Goal: Information Seeking & Learning: Learn about a topic

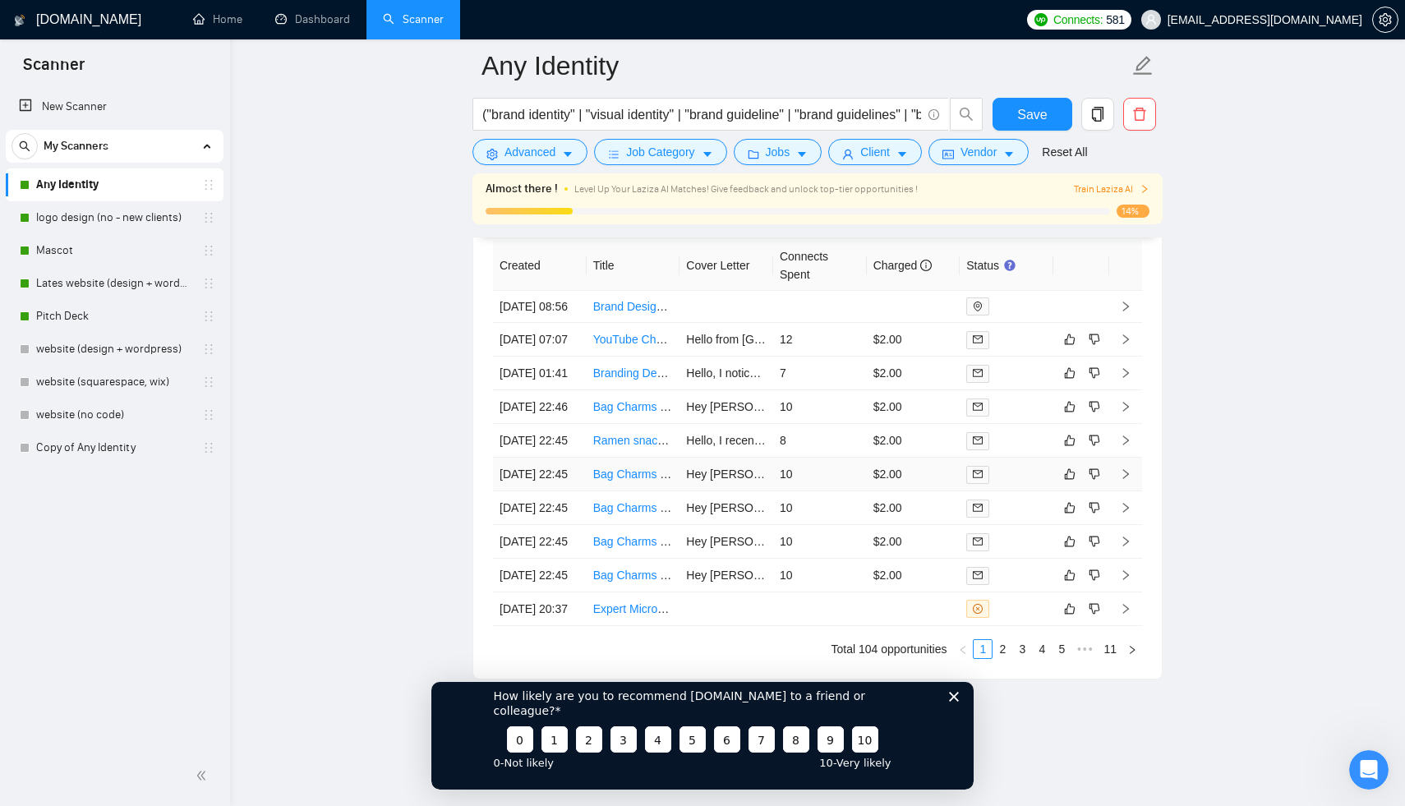
scroll to position [4357, 0]
click at [952, 701] on icon "Закрыть опрос" at bounding box center [954, 696] width 10 height 10
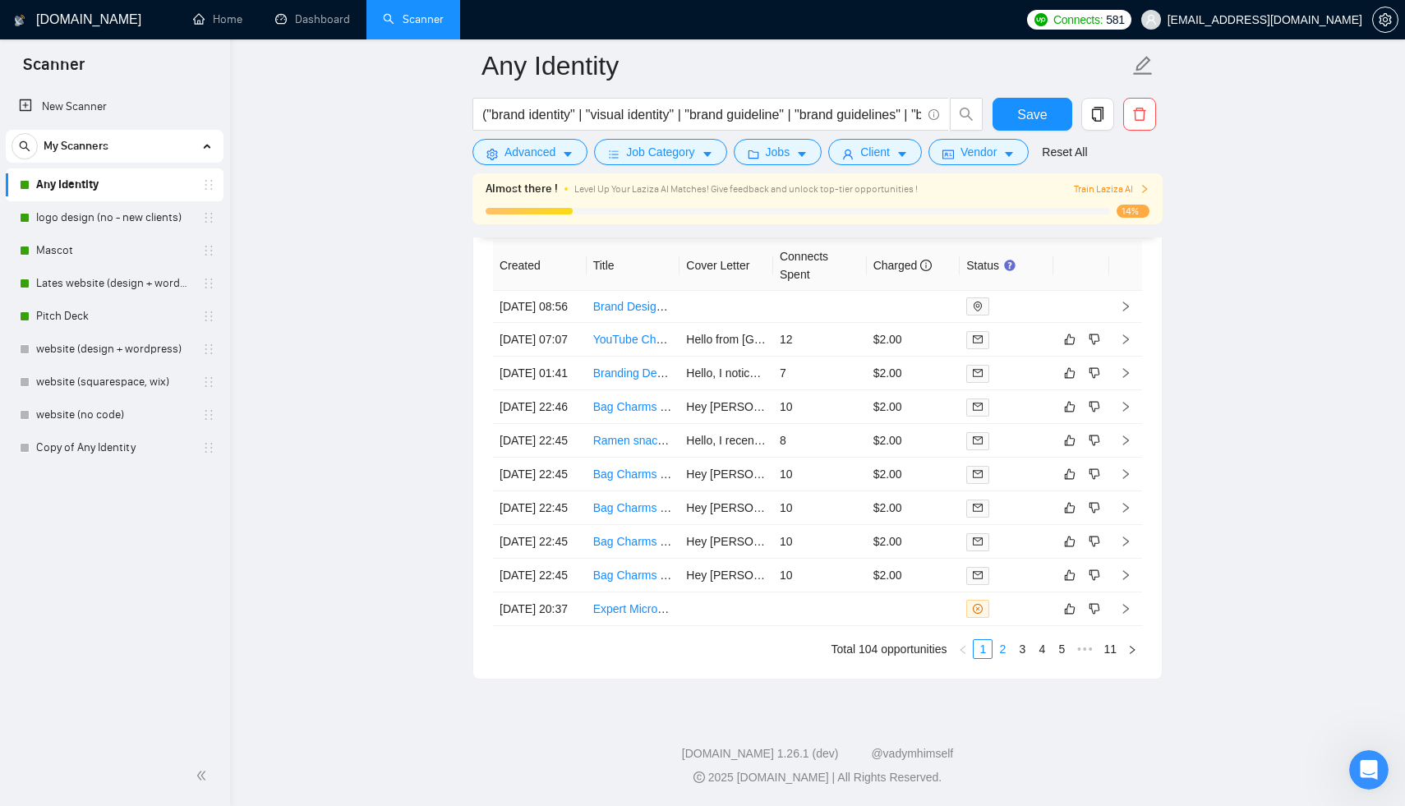
click at [1003, 654] on link "2" at bounding box center [1003, 649] width 18 height 18
click at [987, 651] on link "1" at bounding box center [983, 649] width 18 height 18
click at [817, 357] on td "12" at bounding box center [820, 340] width 94 height 34
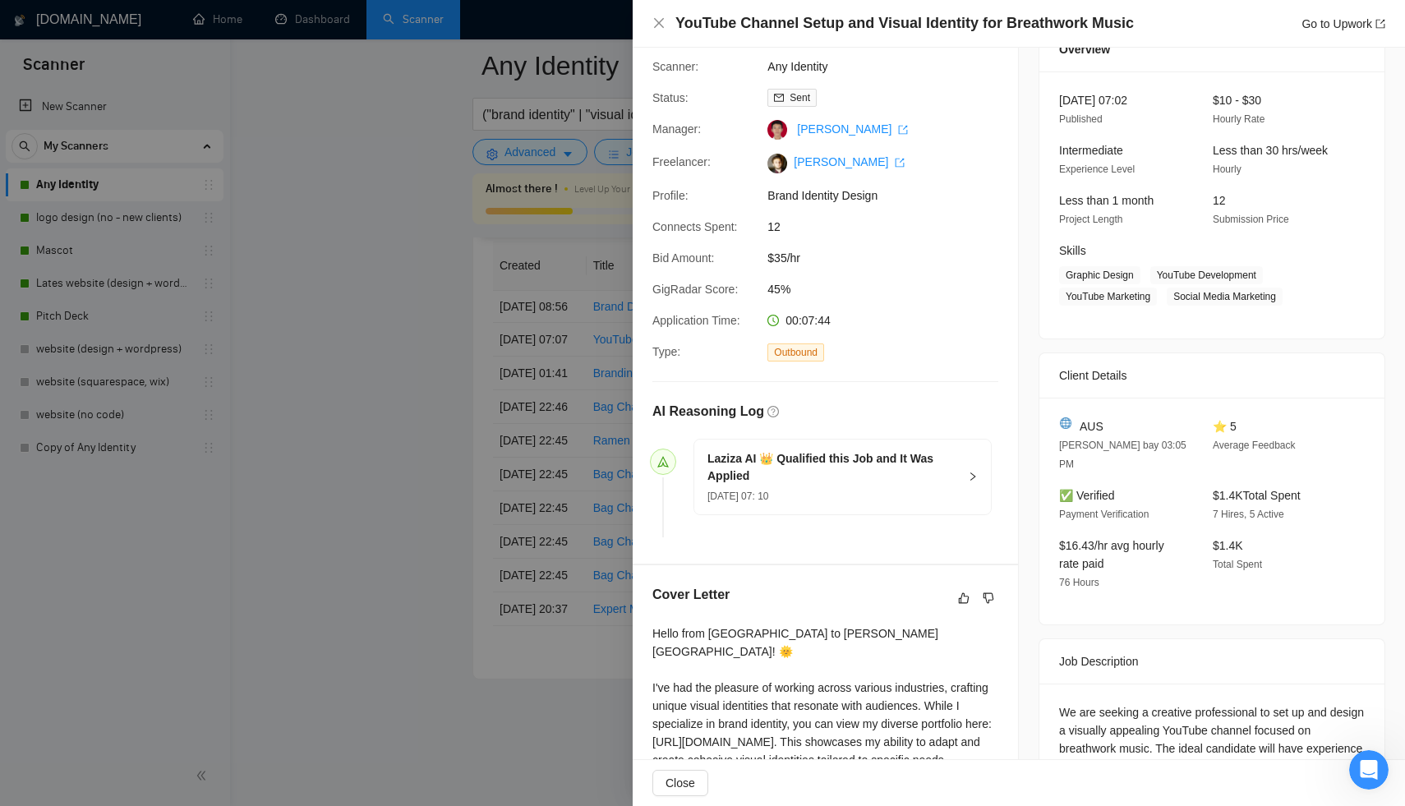
scroll to position [293, 0]
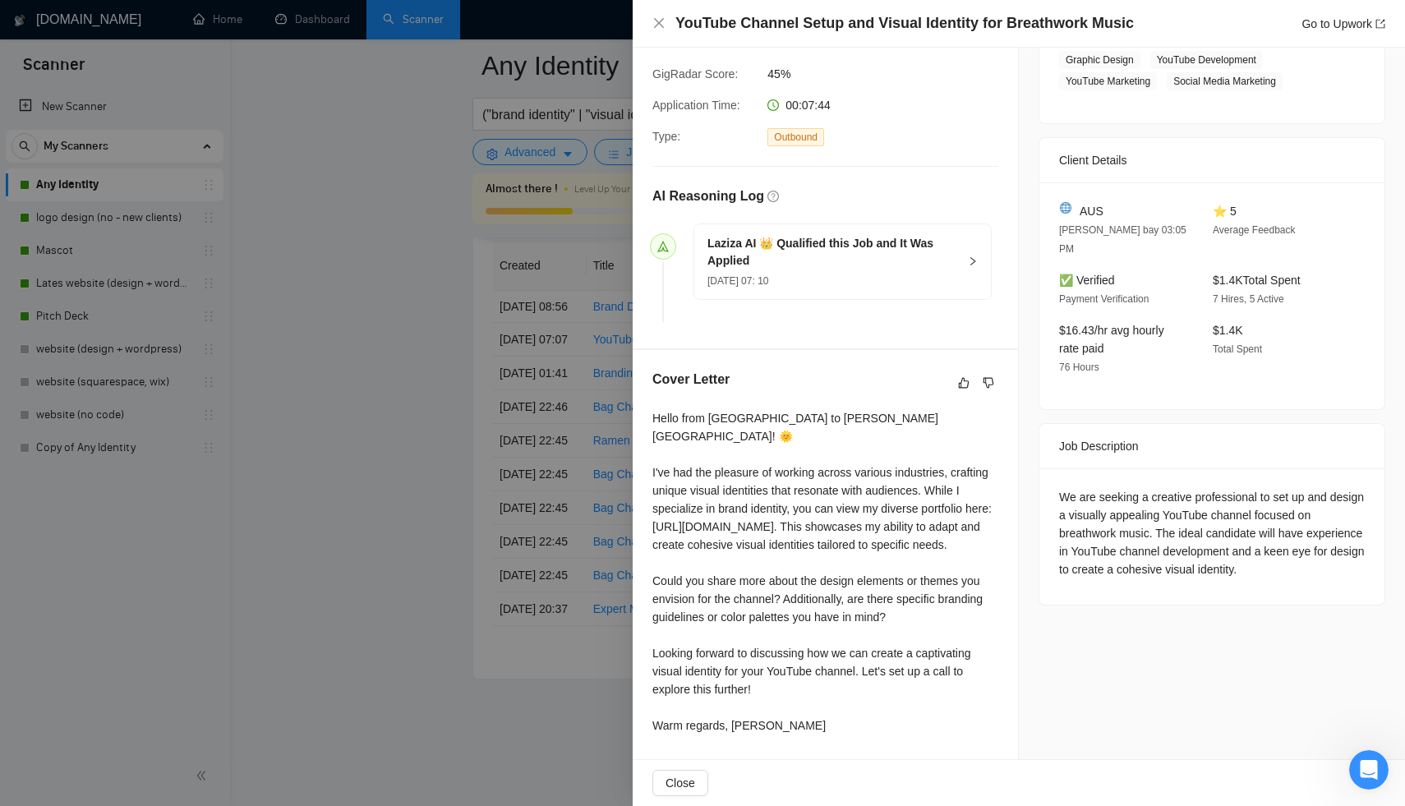
click at [493, 491] on div at bounding box center [702, 403] width 1405 height 806
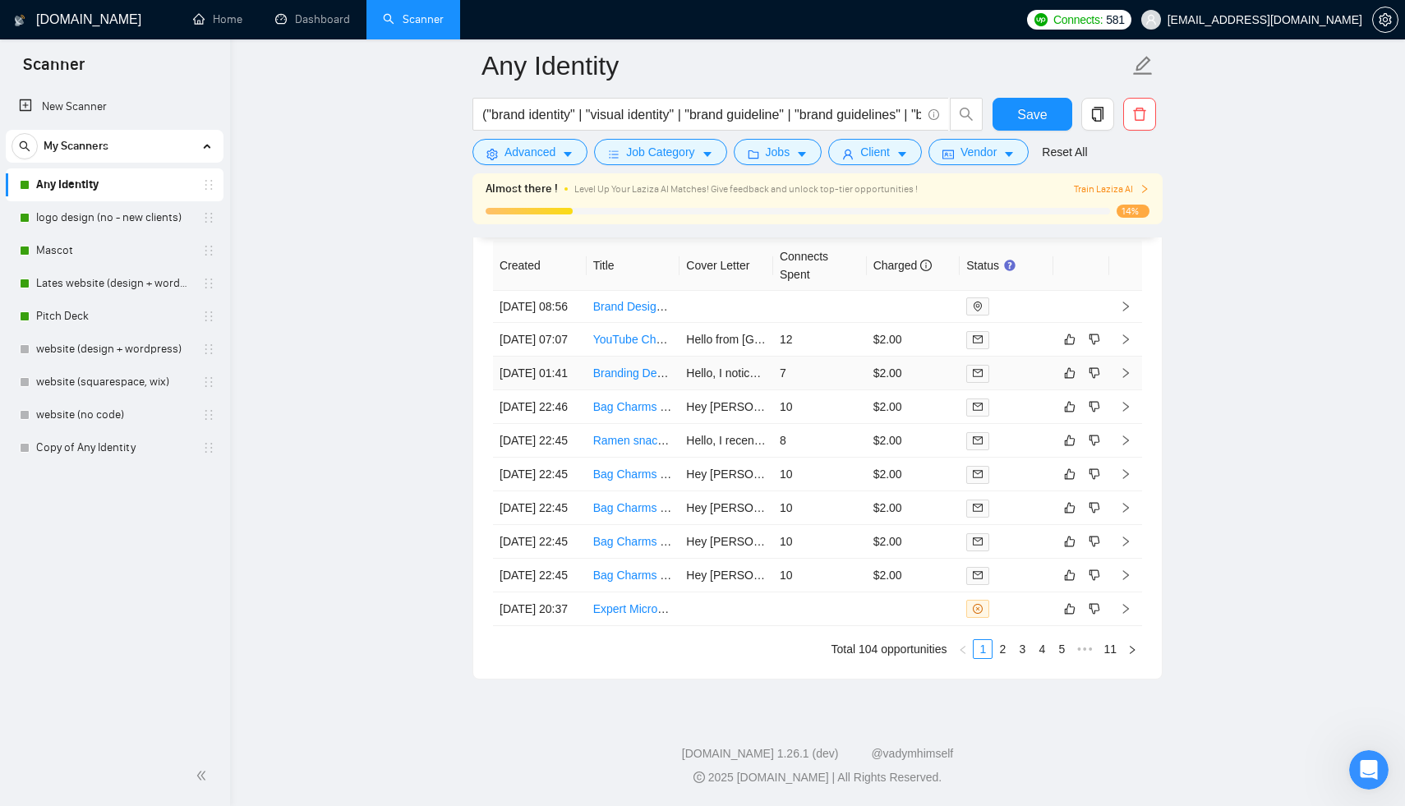
click at [800, 390] on td "7" at bounding box center [820, 374] width 94 height 34
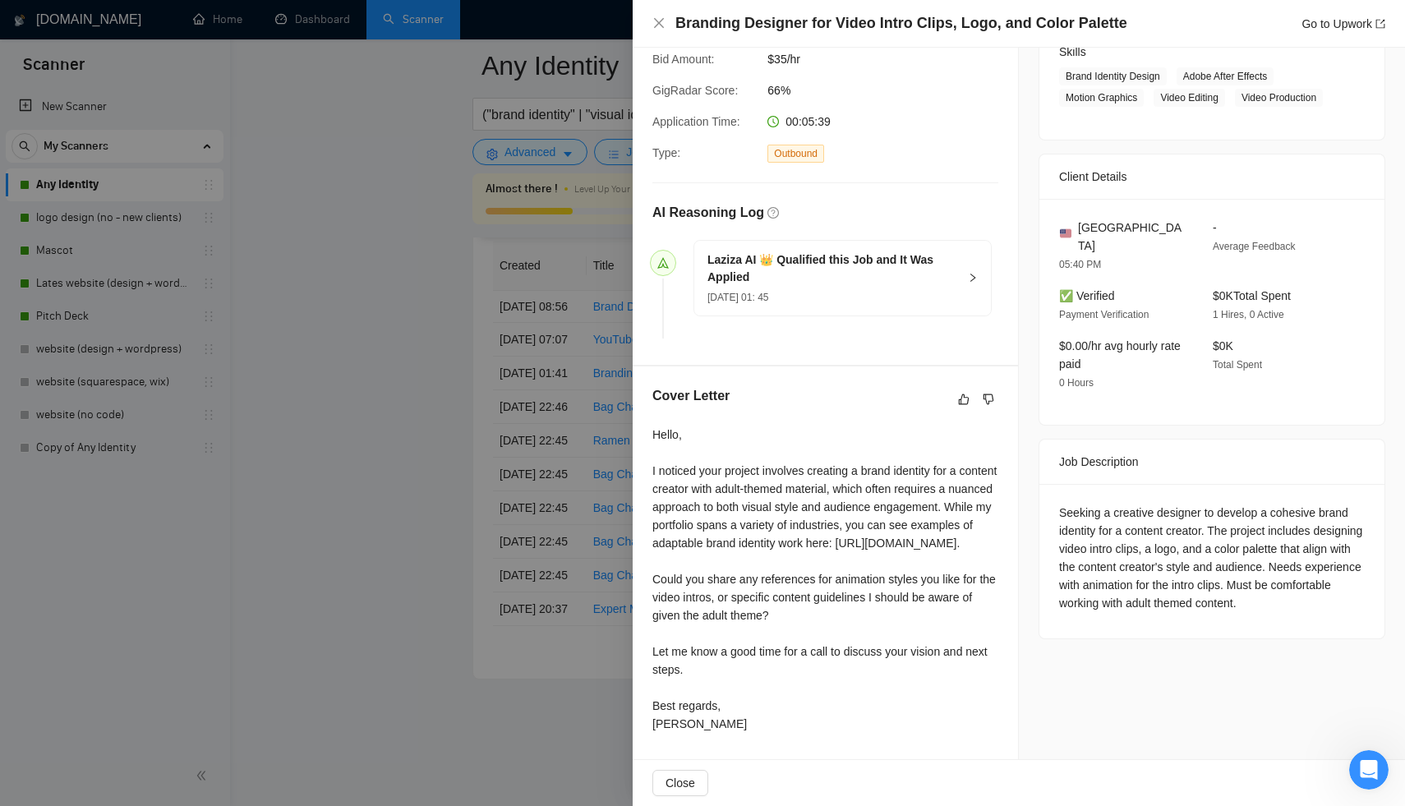
scroll to position [279, 0]
click at [505, 528] on div at bounding box center [702, 403] width 1405 height 806
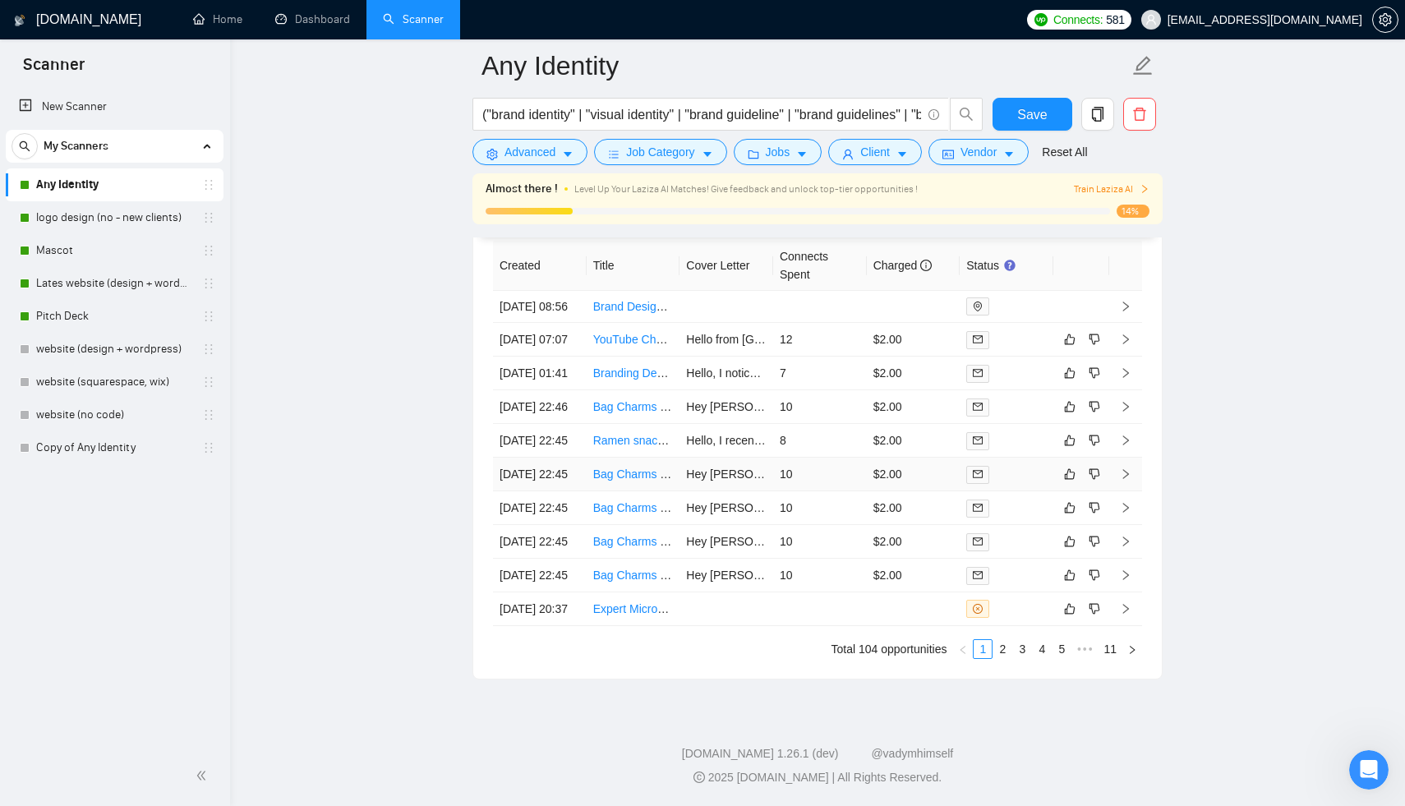
click at [810, 491] on td "10" at bounding box center [820, 475] width 94 height 34
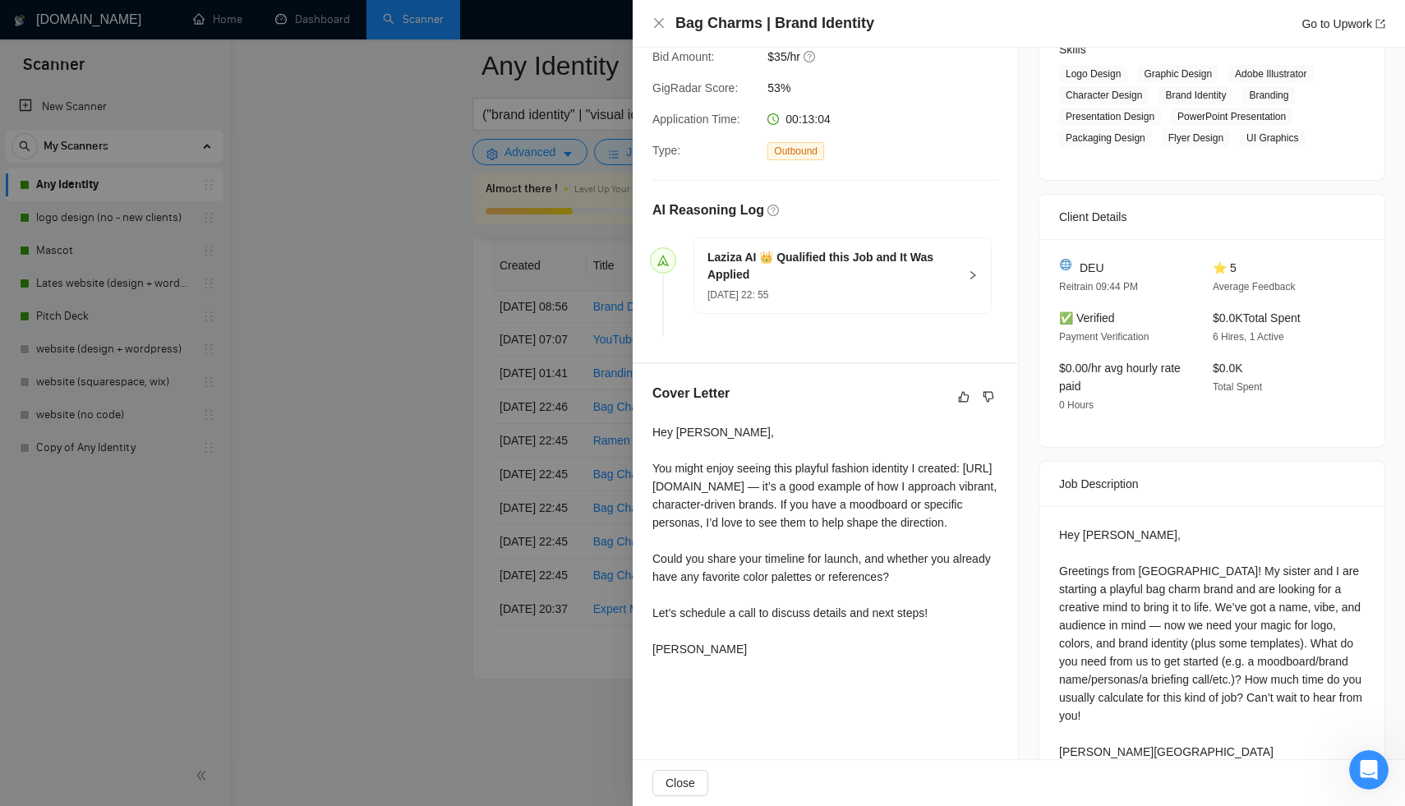
scroll to position [325, 0]
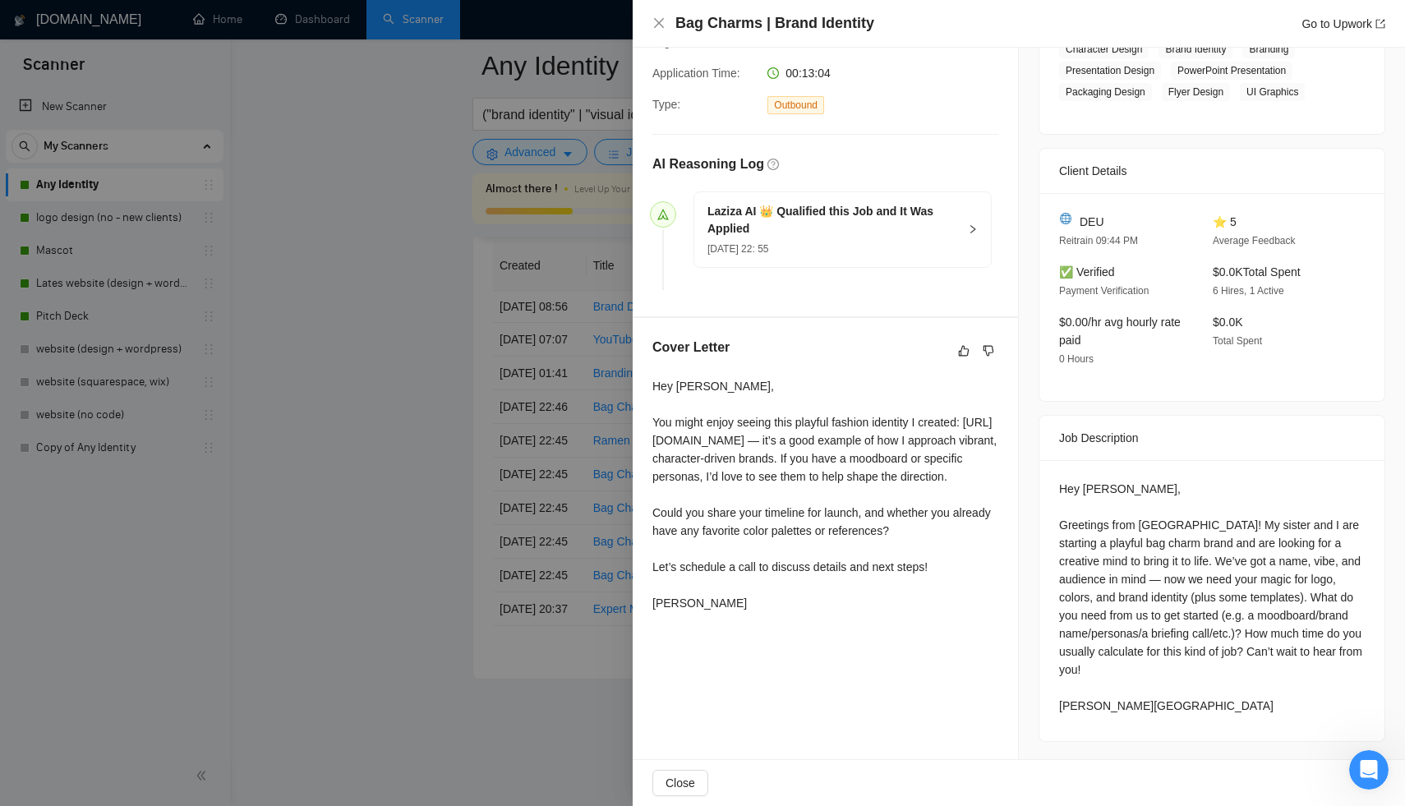
click at [476, 473] on div at bounding box center [702, 403] width 1405 height 806
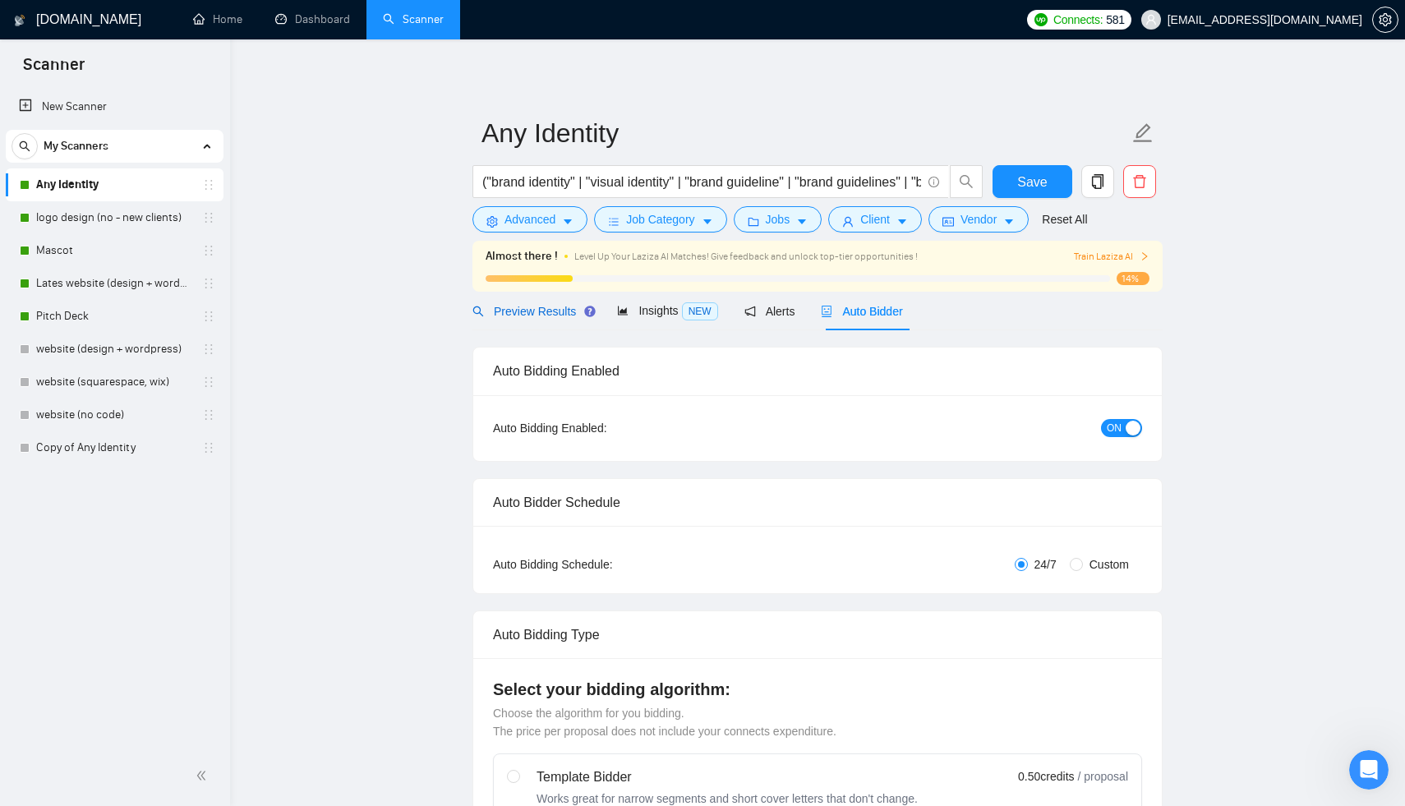
click at [527, 302] on div "Preview Results" at bounding box center [532, 311] width 118 height 18
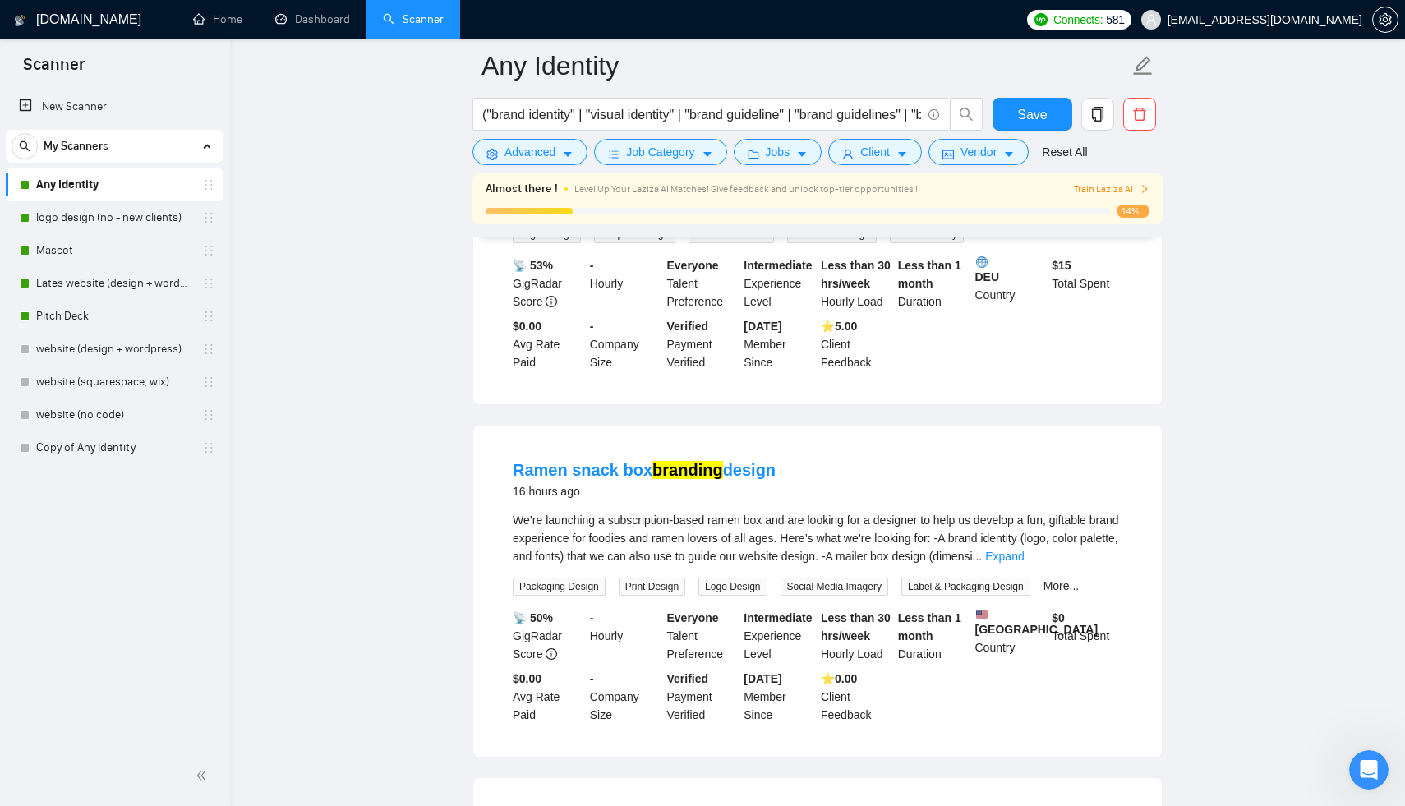
scroll to position [2908, 0]
